Goal: Information Seeking & Learning: Learn about a topic

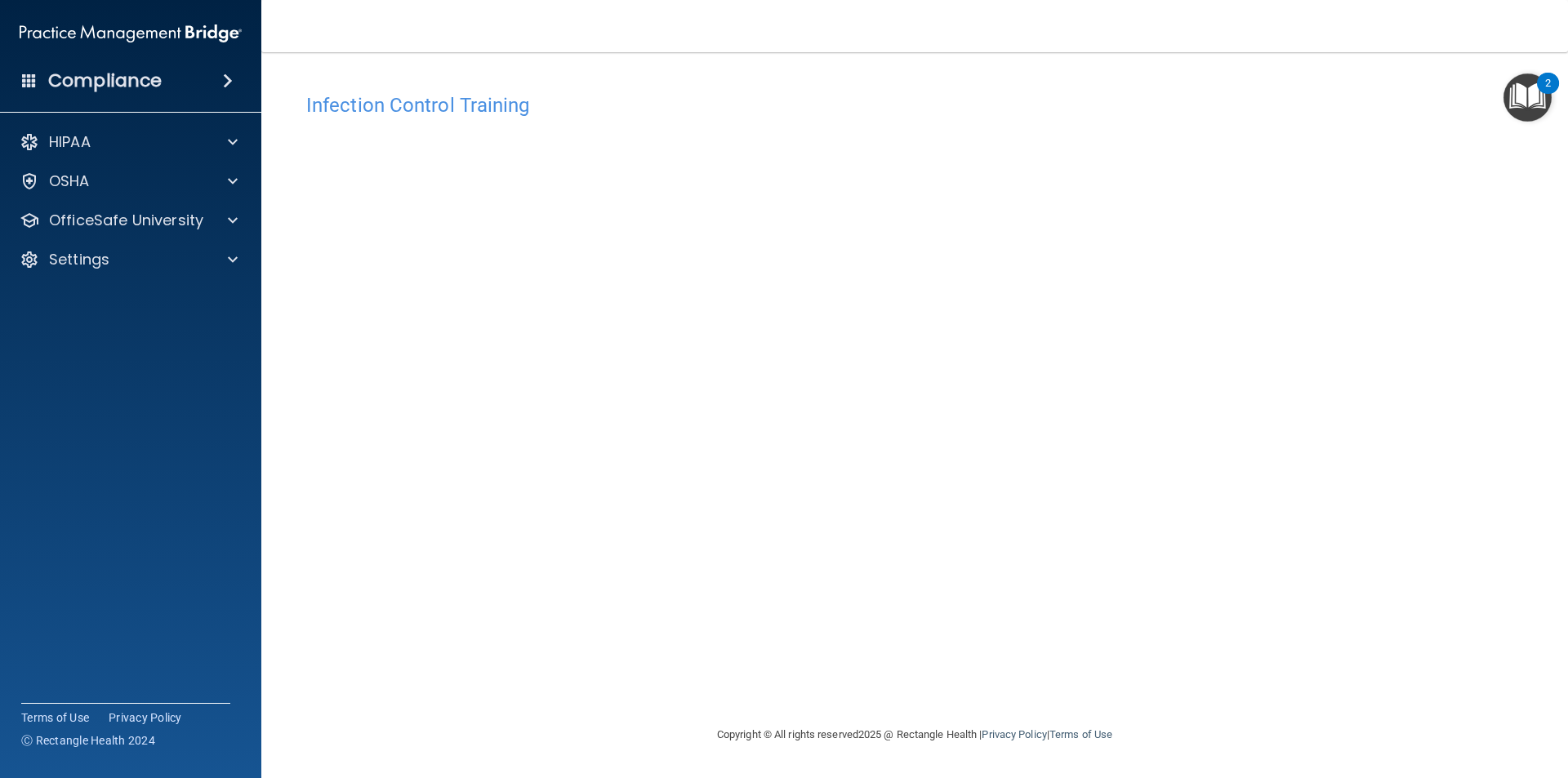
click at [1247, 213] on div "Infection Control Training This course doesn’t expire until . Are you sure you …" at bounding box center [913, 404] width 1241 height 640
click at [1521, 94] on img "Open Resource Center, 2 new notifications" at bounding box center [1528, 97] width 48 height 48
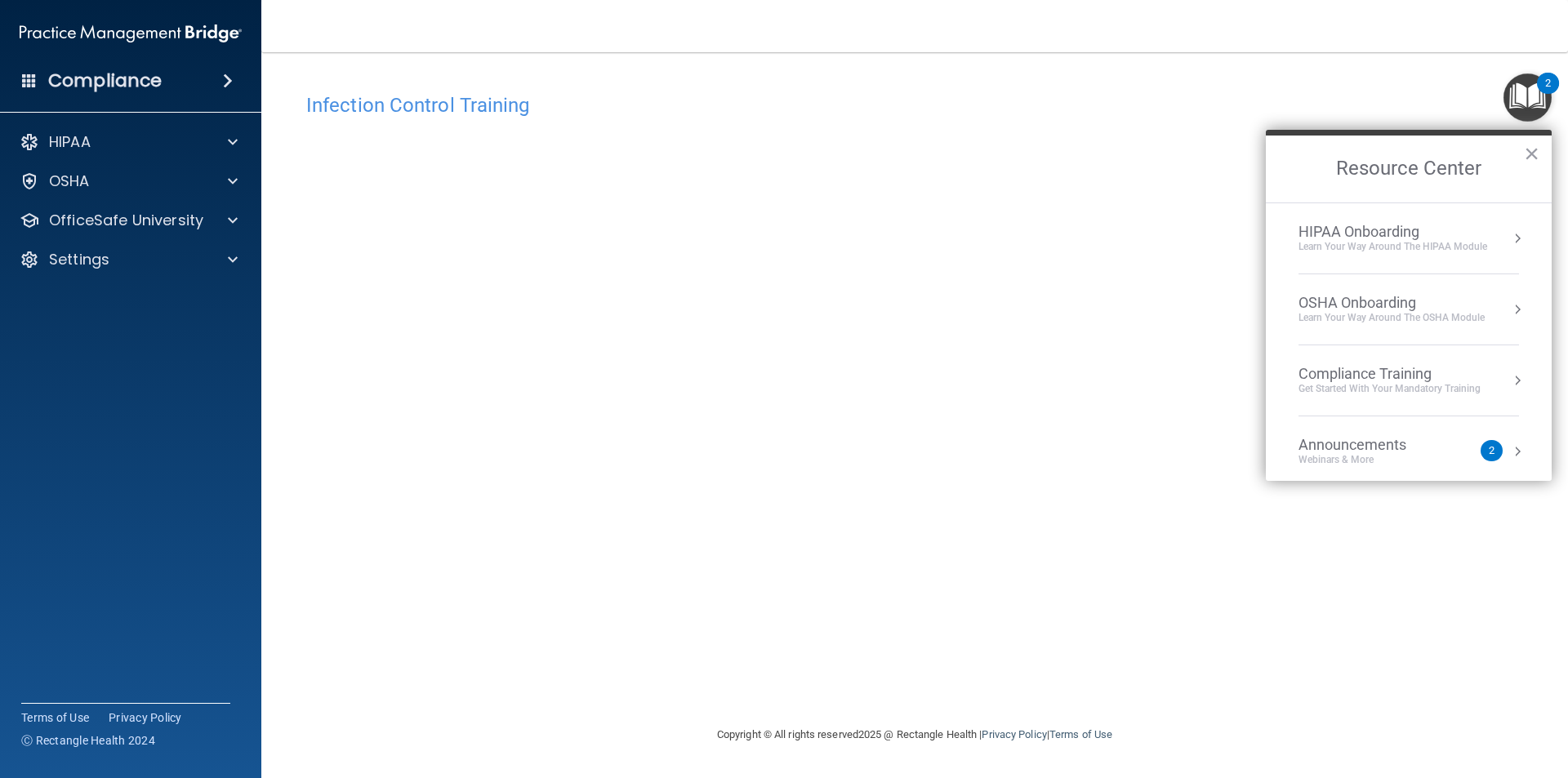
click at [1513, 460] on ol "HIPAA Onboarding Learn Your Way around the HIPAA module OSHA Onboarding Learn y…" at bounding box center [1408, 341] width 286 height 278
click at [1509, 457] on button "Resource Center" at bounding box center [1517, 452] width 16 height 16
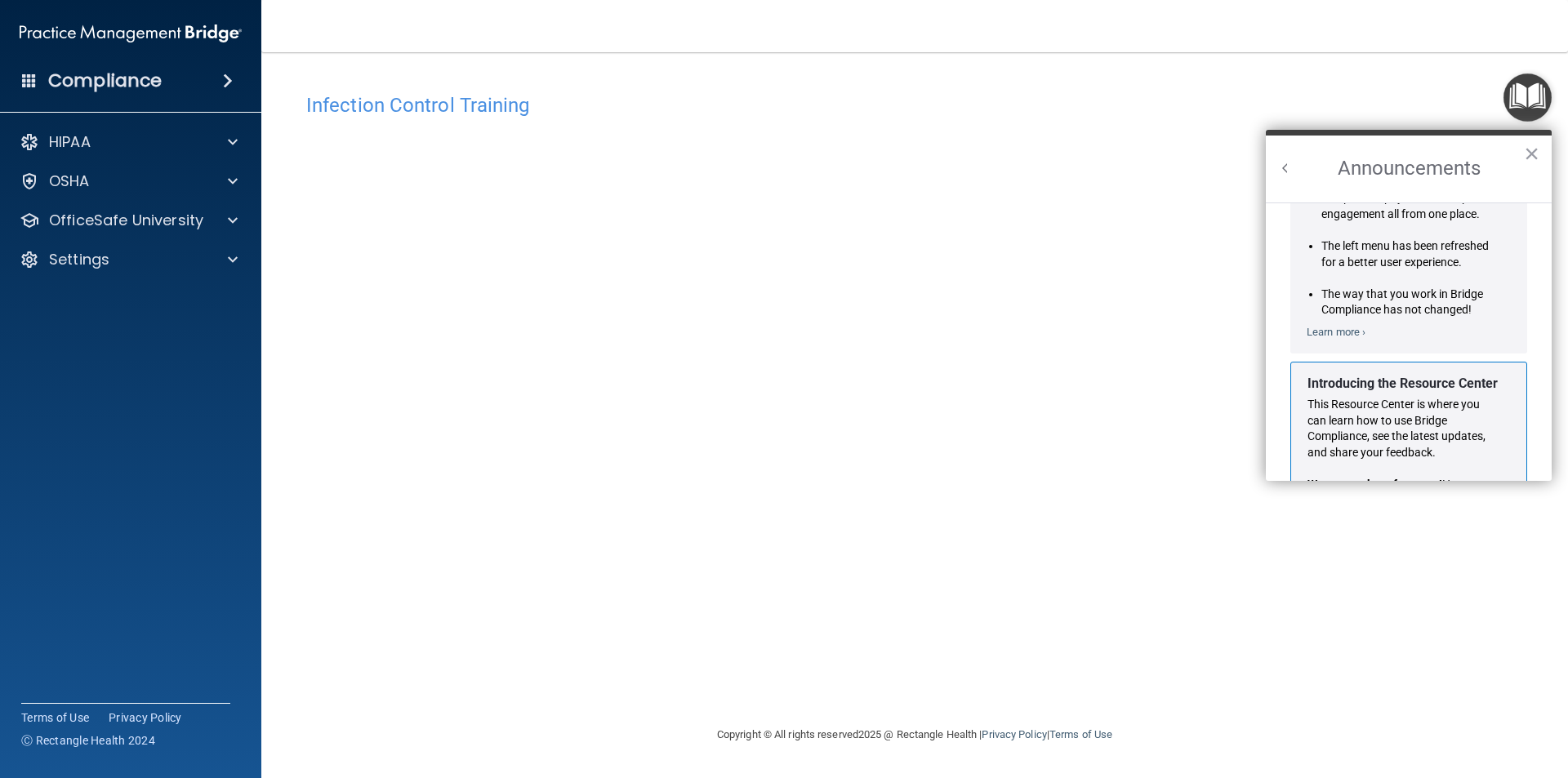
scroll to position [287, 0]
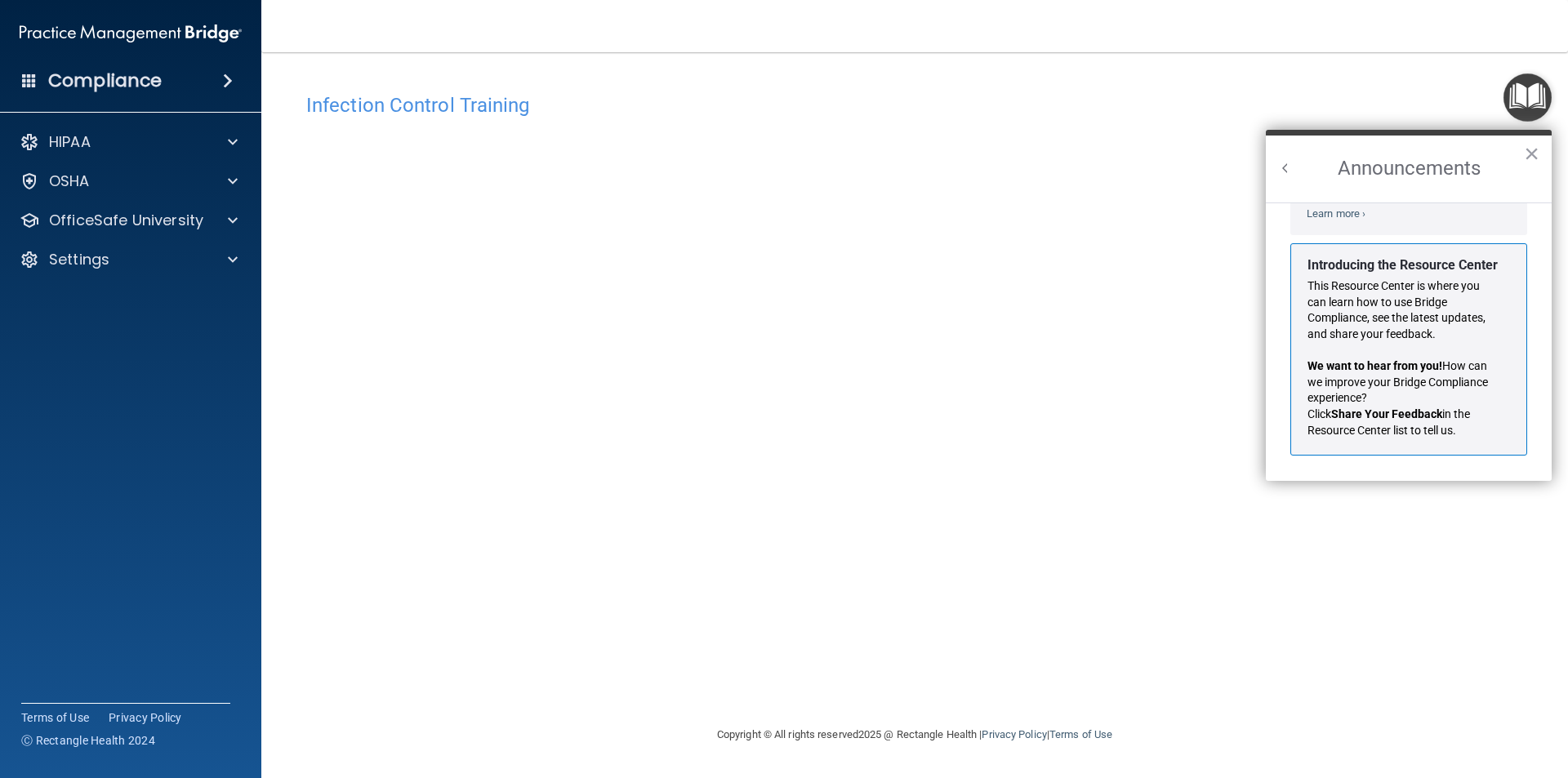
click at [1282, 173] on button "Back to Resource Center Home" at bounding box center [1285, 168] width 16 height 16
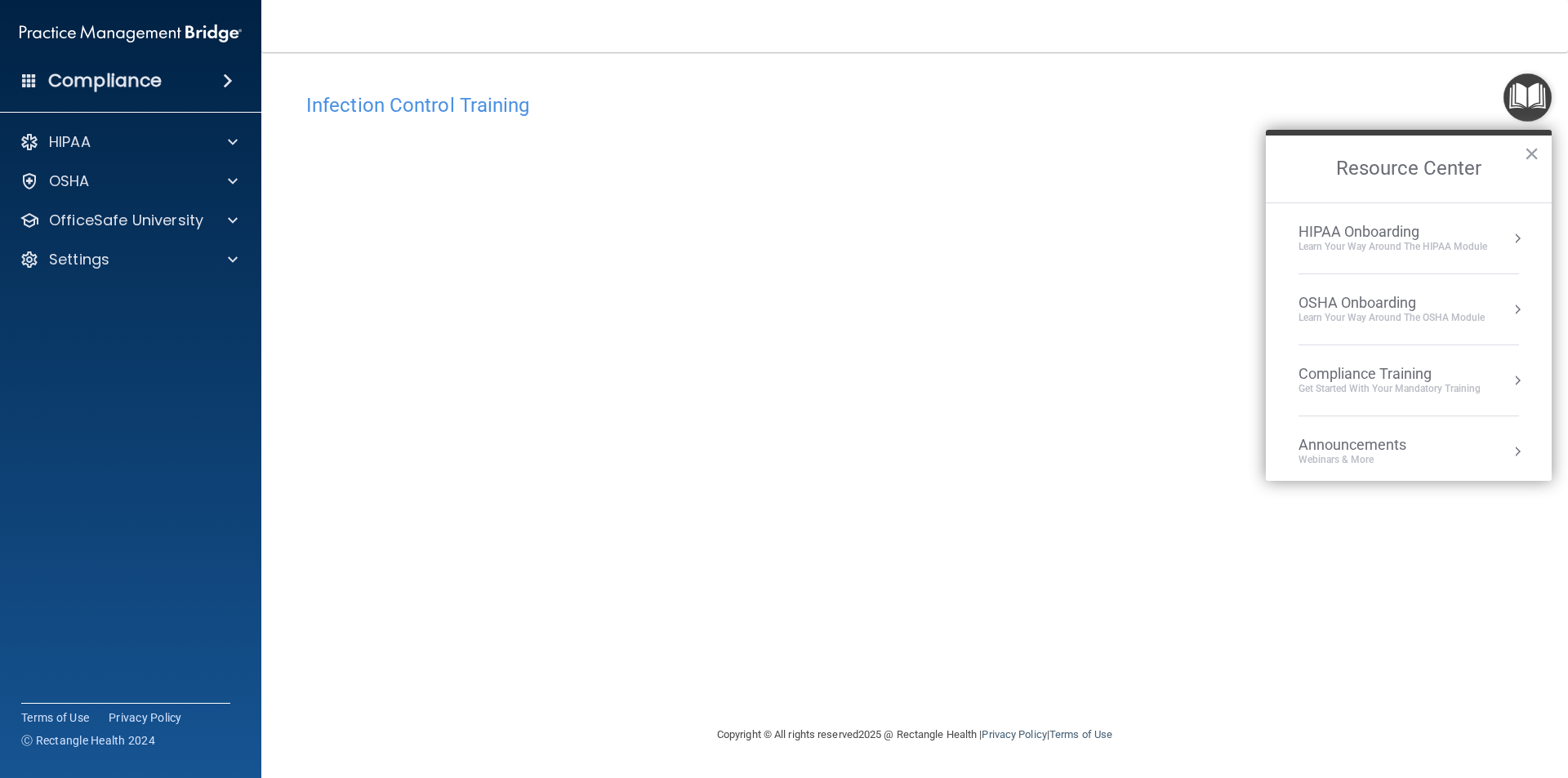
scroll to position [267, 0]
click at [1521, 154] on h2 "Resource Center" at bounding box center [1408, 169] width 286 height 67
click at [1538, 149] on button "×" at bounding box center [1531, 153] width 15 height 26
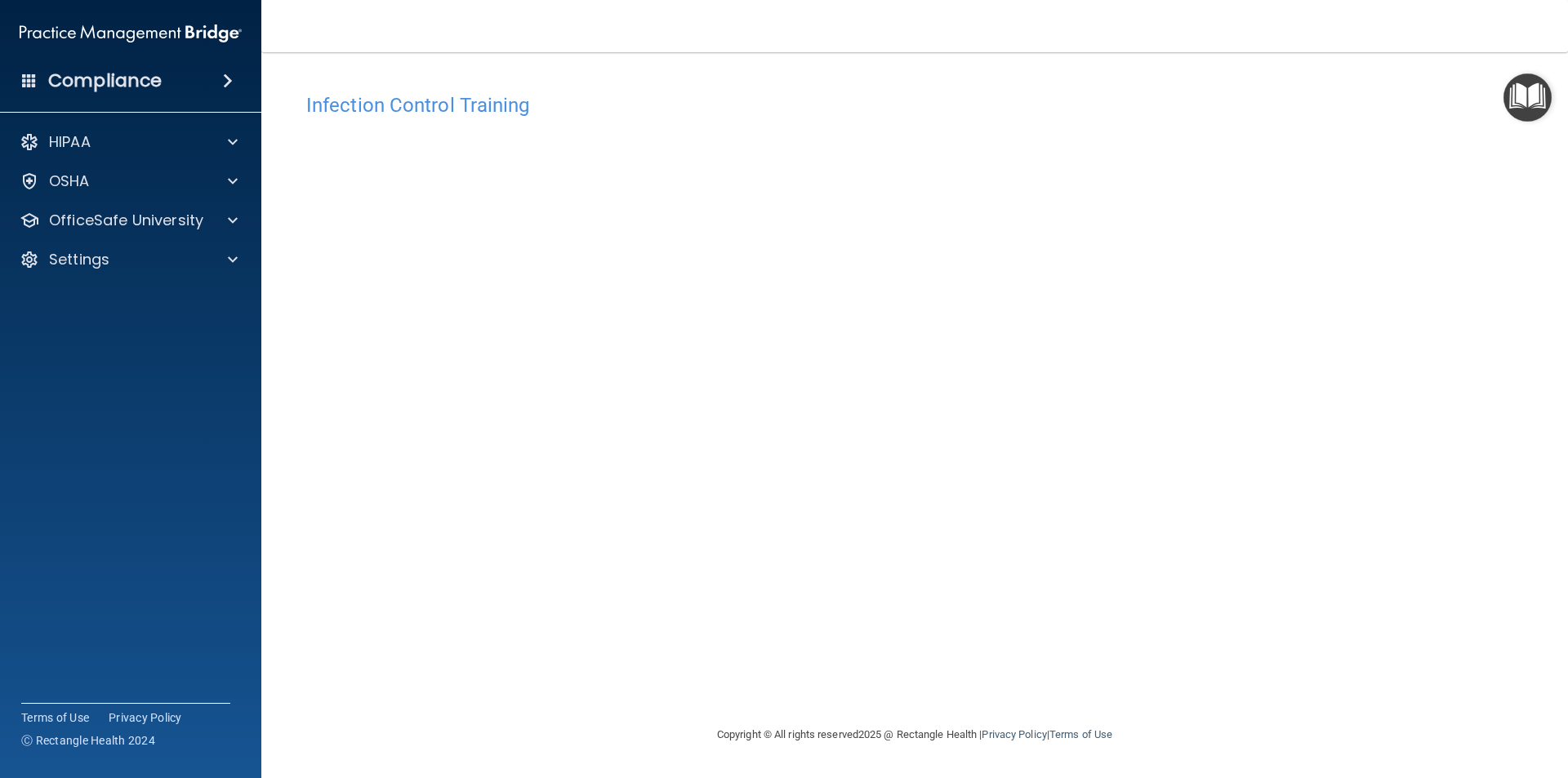
click at [869, 774] on main "Infection Control Training This course doesn’t expire until . Are you sure you …" at bounding box center [913, 415] width 1306 height 726
click at [1118, 713] on div "Copyright © All rights reserved 2025 @ Rectangle Health | Privacy Policy | Term…" at bounding box center [914, 735] width 596 height 52
click at [1520, 159] on div "Infection Control Training This course doesn’t expire until . Are you sure you …" at bounding box center [913, 404] width 1241 height 640
click at [126, 215] on p "OfficeSafe University" at bounding box center [126, 220] width 154 height 19
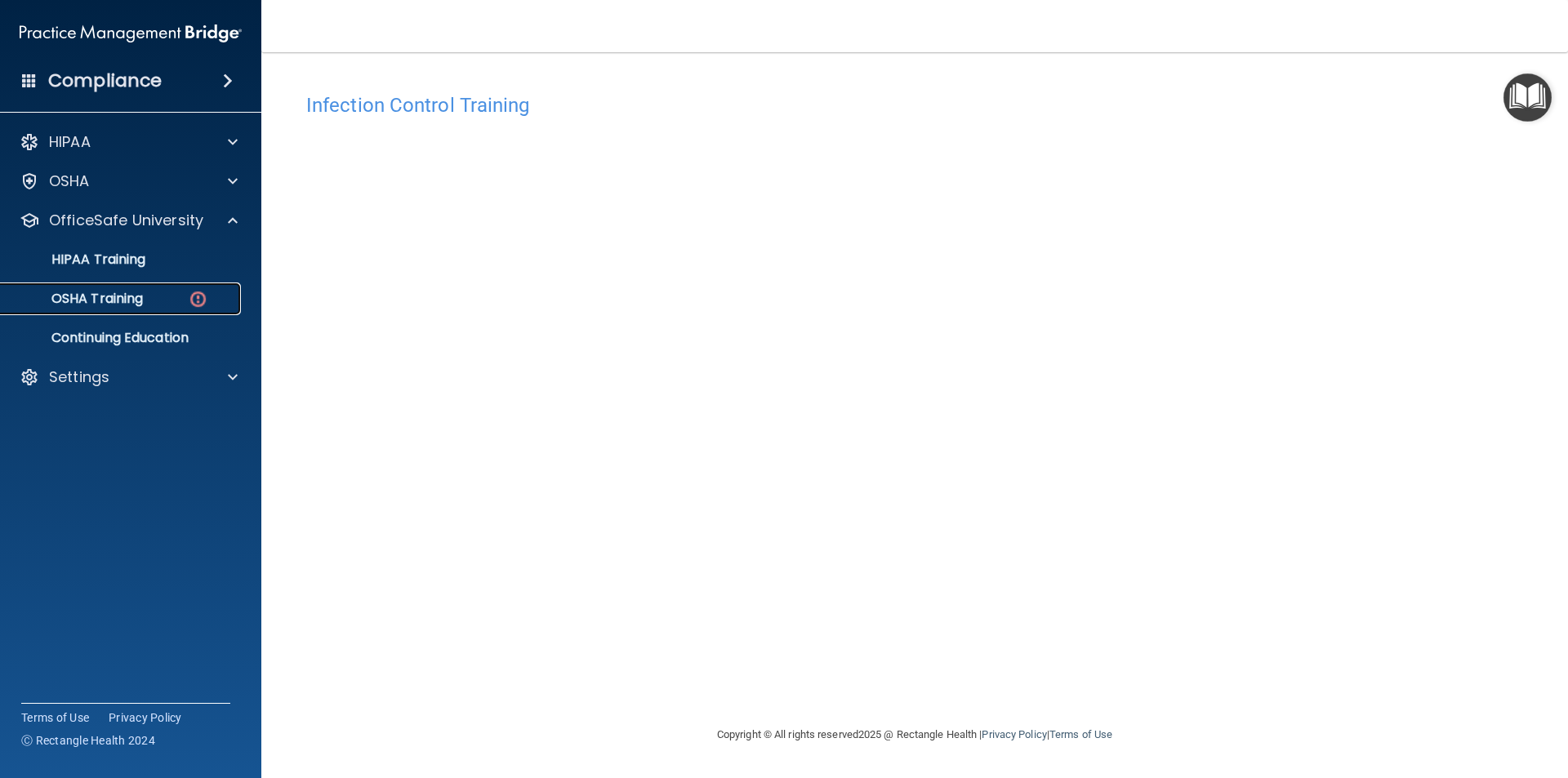
click at [179, 306] on div "OSHA Training" at bounding box center [122, 298] width 223 height 16
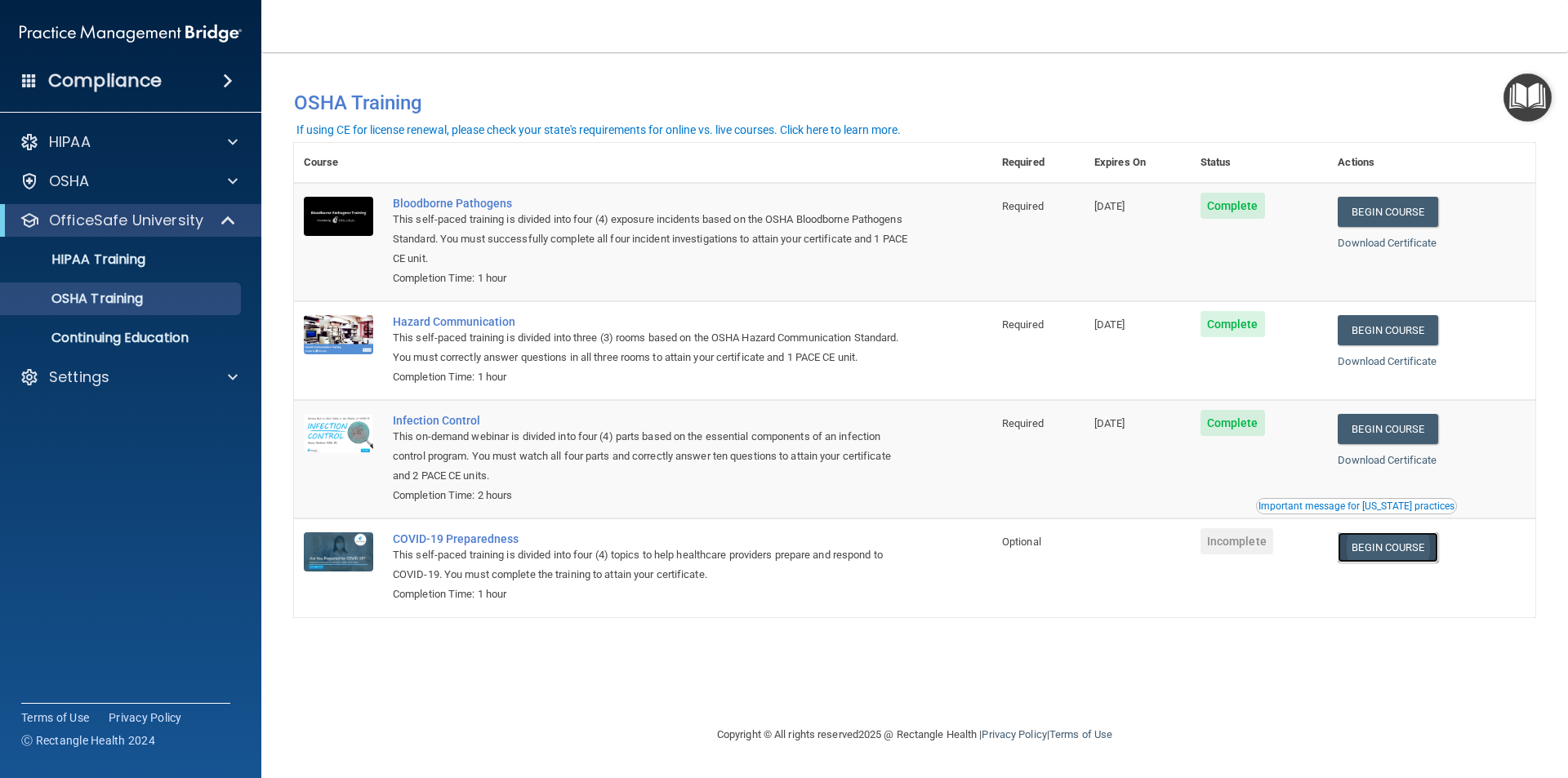
click at [1407, 554] on link "Begin Course" at bounding box center [1387, 547] width 99 height 30
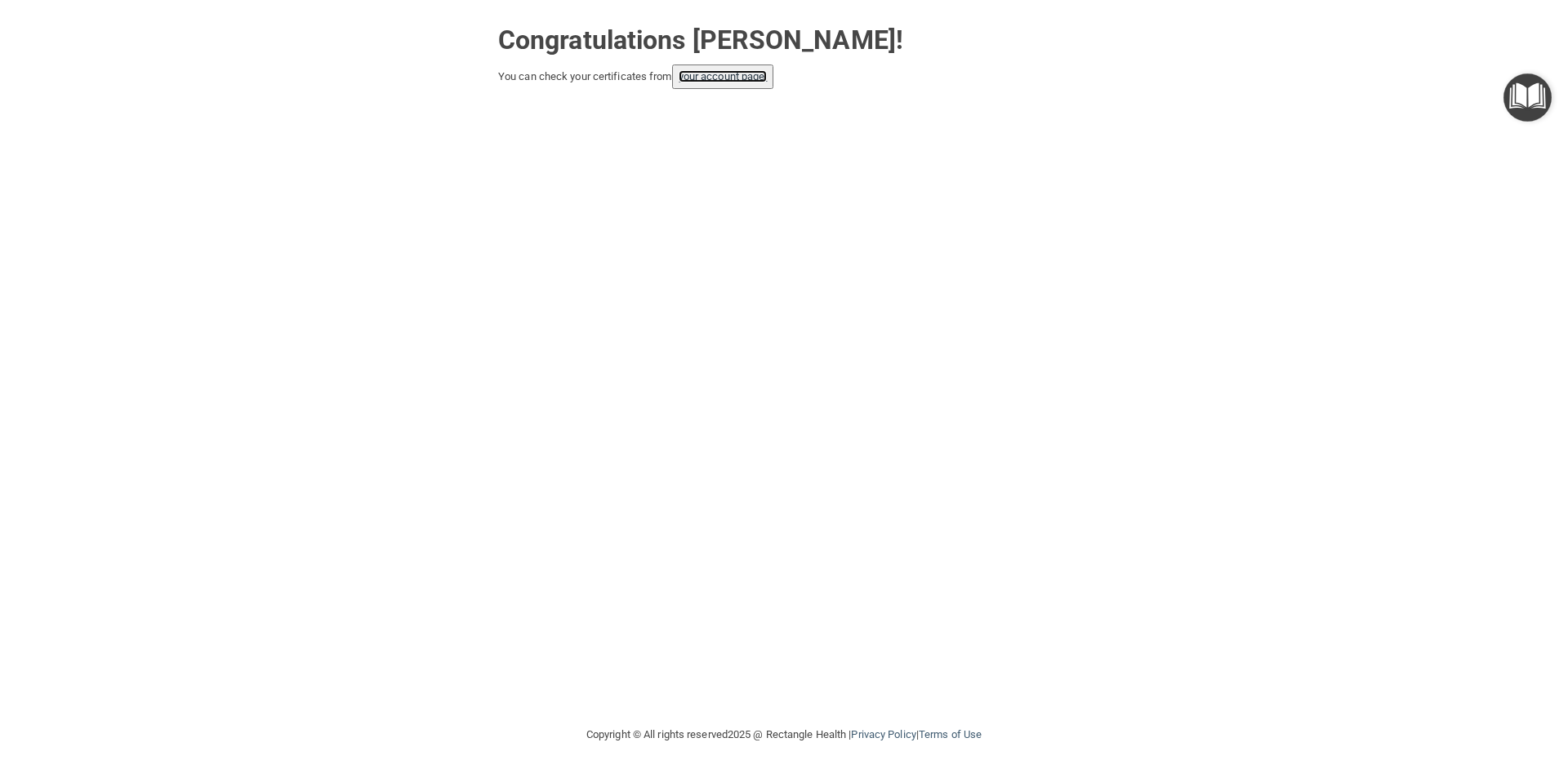
click at [710, 72] on link "your account page!" at bounding box center [723, 76] width 89 height 13
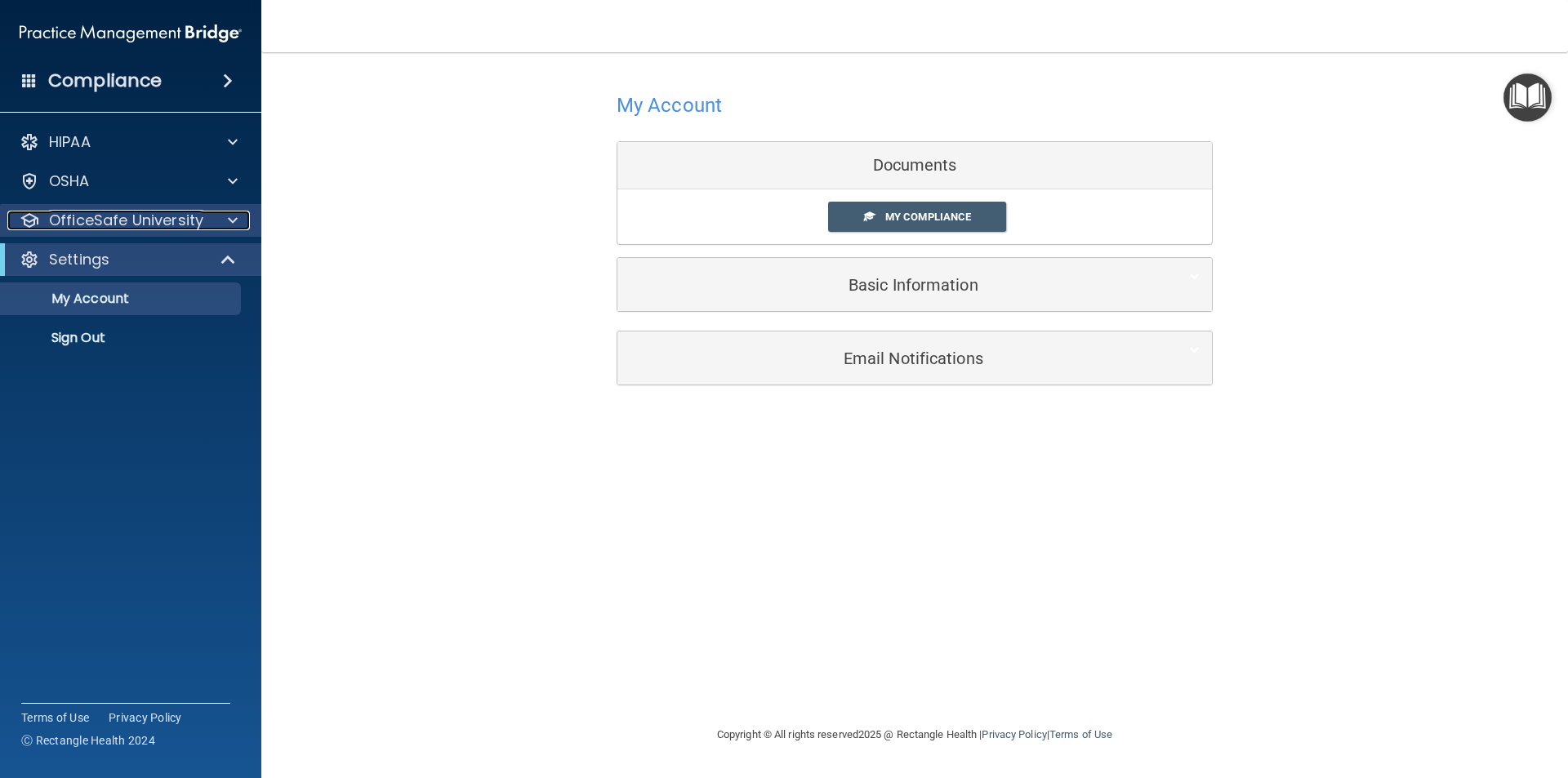
click at [164, 228] on p "OfficeSafe University" at bounding box center [126, 220] width 154 height 19
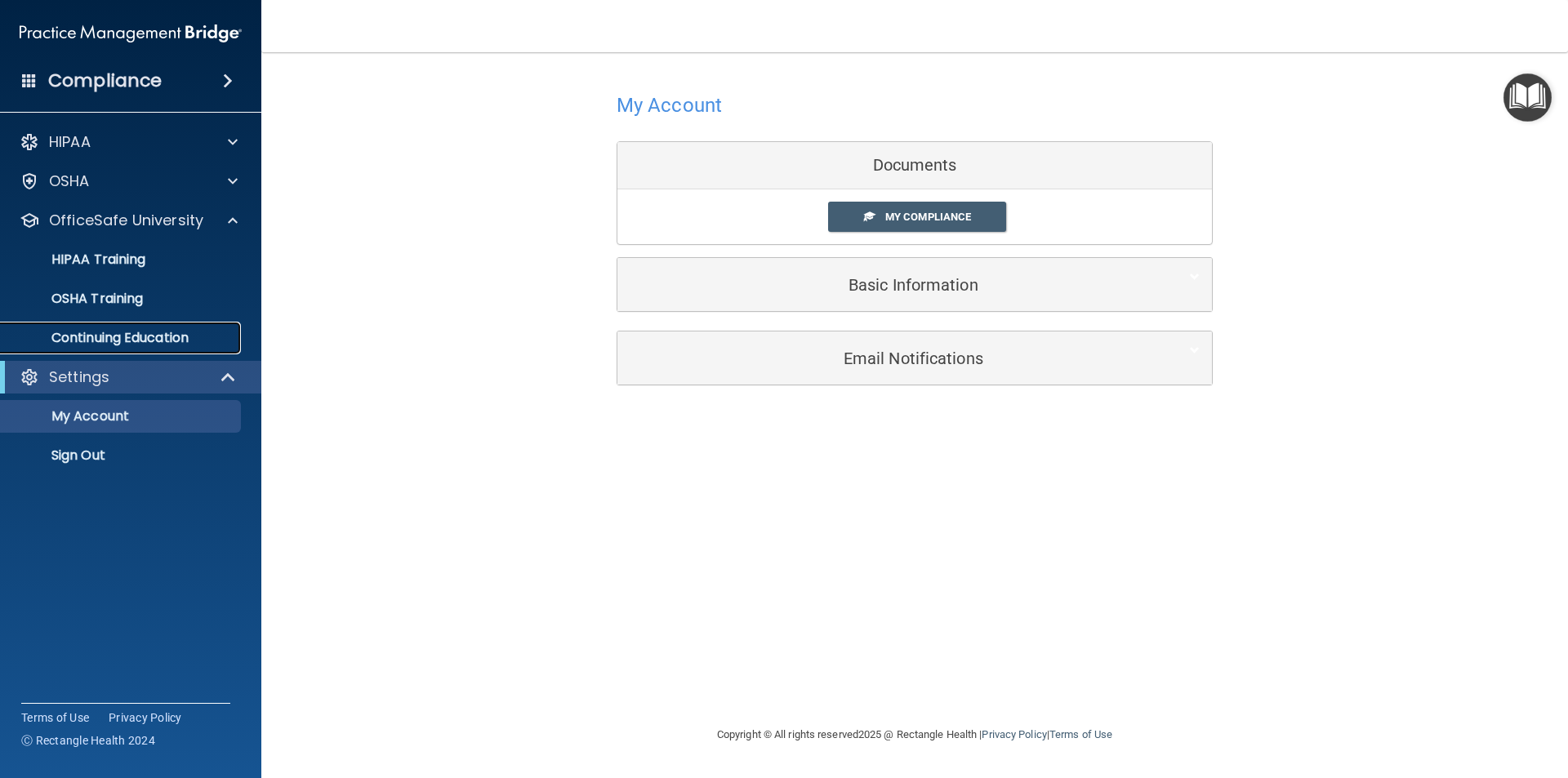
click at [142, 346] on p "Continuing Education" at bounding box center [122, 338] width 223 height 16
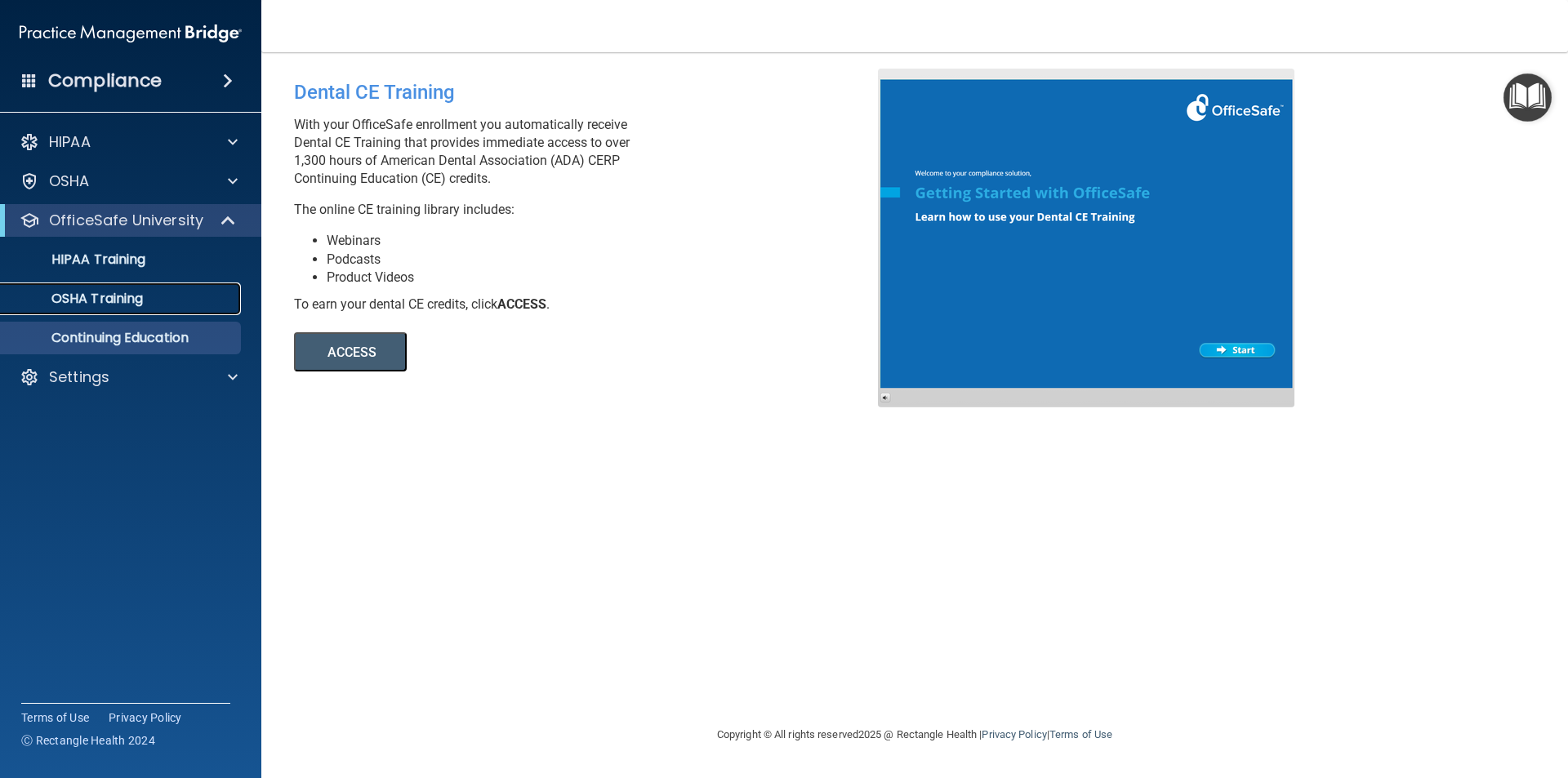
click at [122, 299] on p "OSHA Training" at bounding box center [76, 298] width 132 height 16
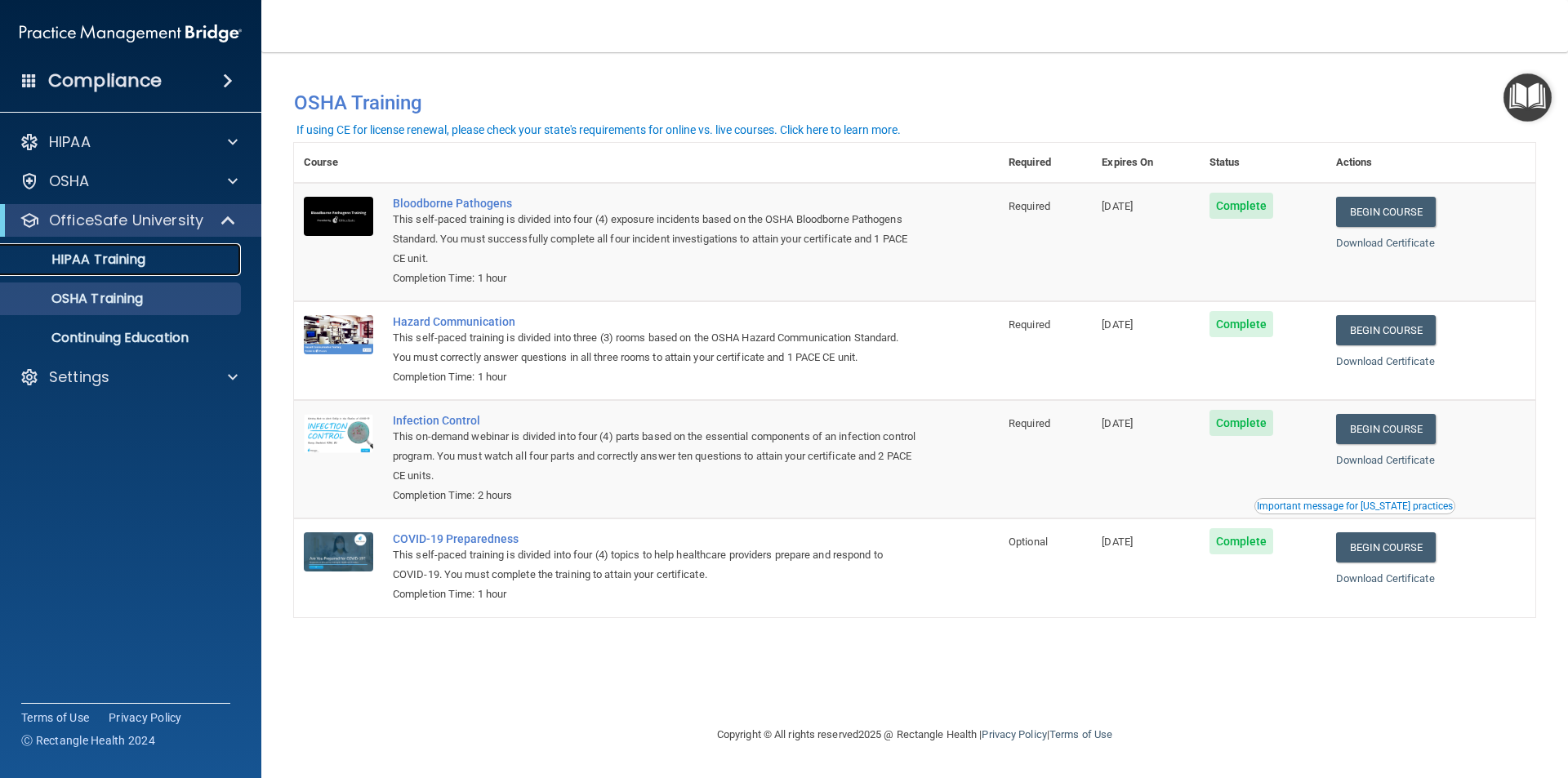
click at [95, 269] on link "HIPAA Training" at bounding box center [112, 260] width 257 height 33
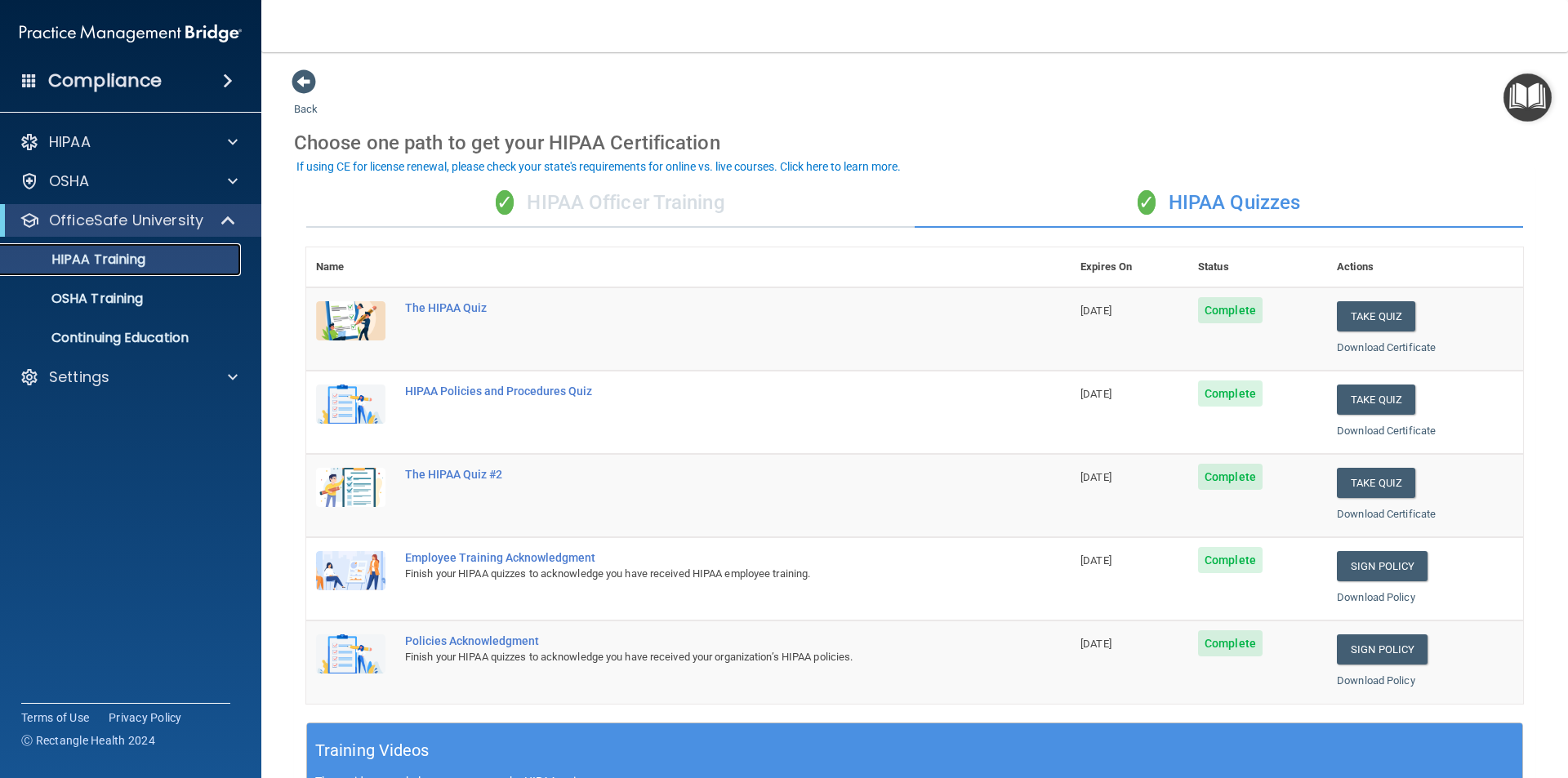
scroll to position [452, 0]
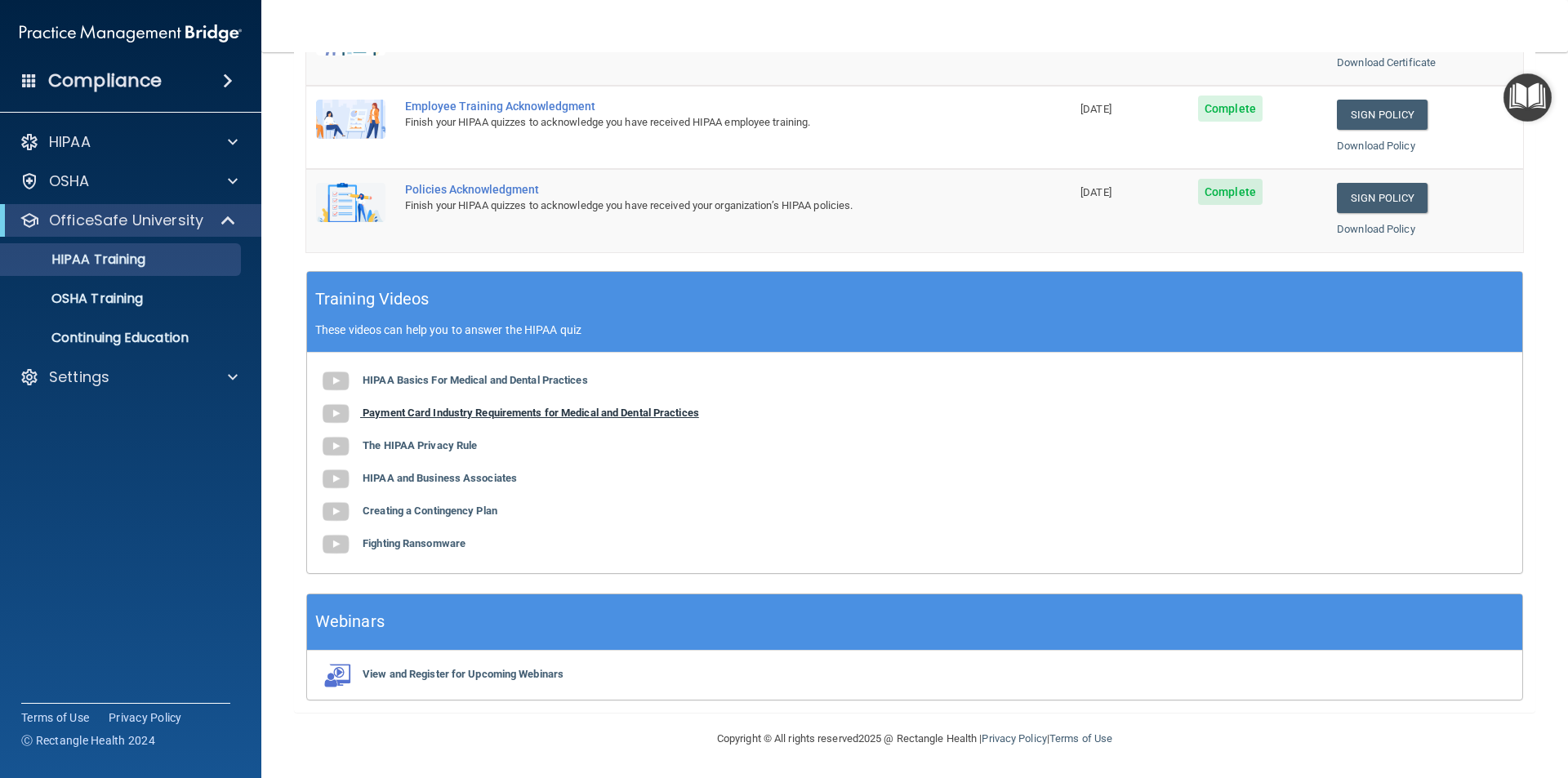
click at [412, 407] on b "Payment Card Industry Requirements for Medical and Dental Practices" at bounding box center [531, 412] width 337 height 13
click at [397, 444] on b "The HIPAA Privacy Rule" at bounding box center [420, 445] width 115 height 13
click at [423, 482] on b "HIPAA and Business Associates" at bounding box center [440, 478] width 154 height 13
click at [439, 510] on b "Creating a Contingency Plan" at bounding box center [430, 510] width 135 height 13
click at [408, 541] on b "Fighting Ransomware" at bounding box center [414, 543] width 103 height 13
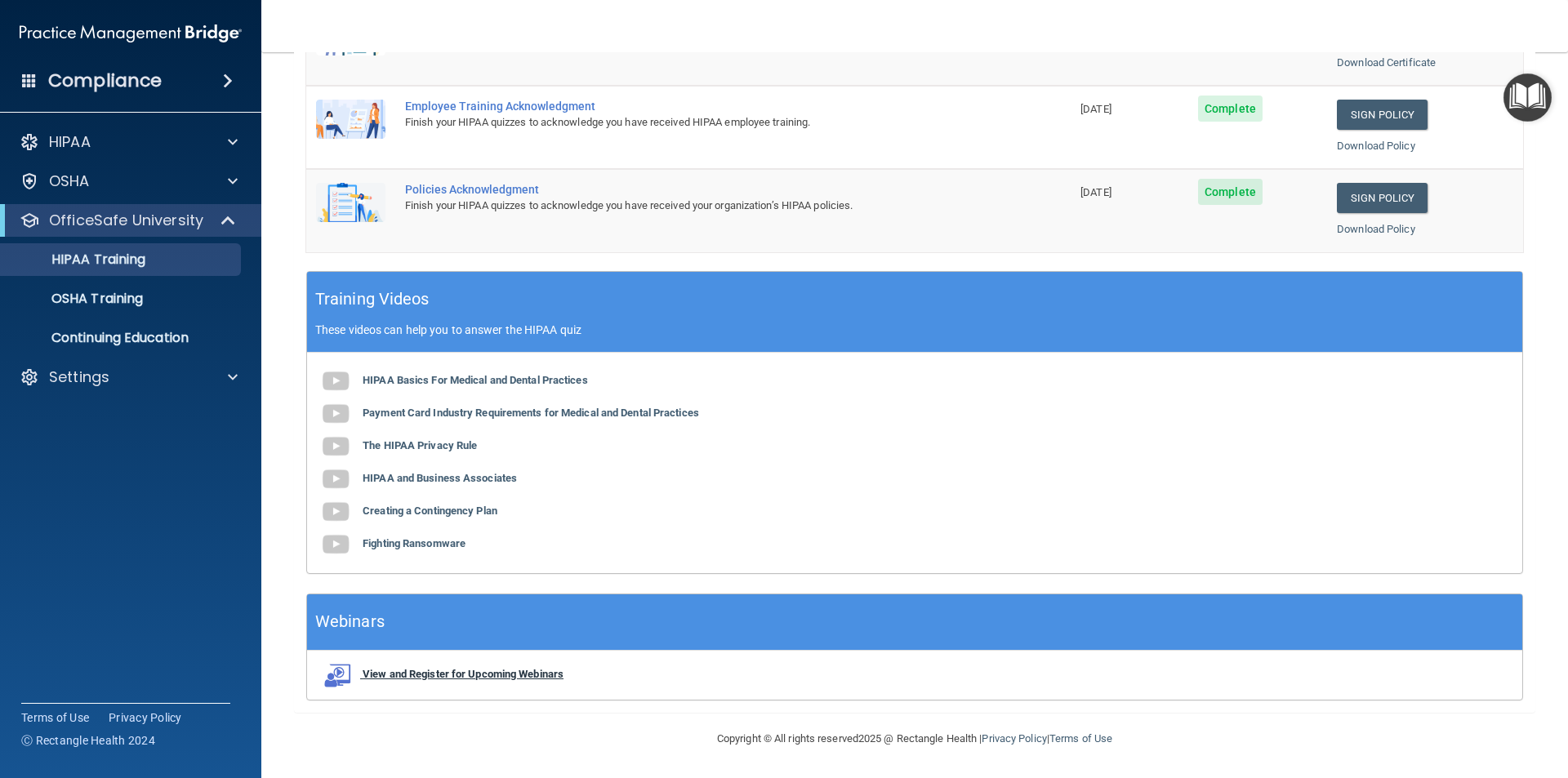
click at [503, 677] on b "View and Register for Upcoming Webinars" at bounding box center [463, 674] width 201 height 13
